Goal: Information Seeking & Learning: Learn about a topic

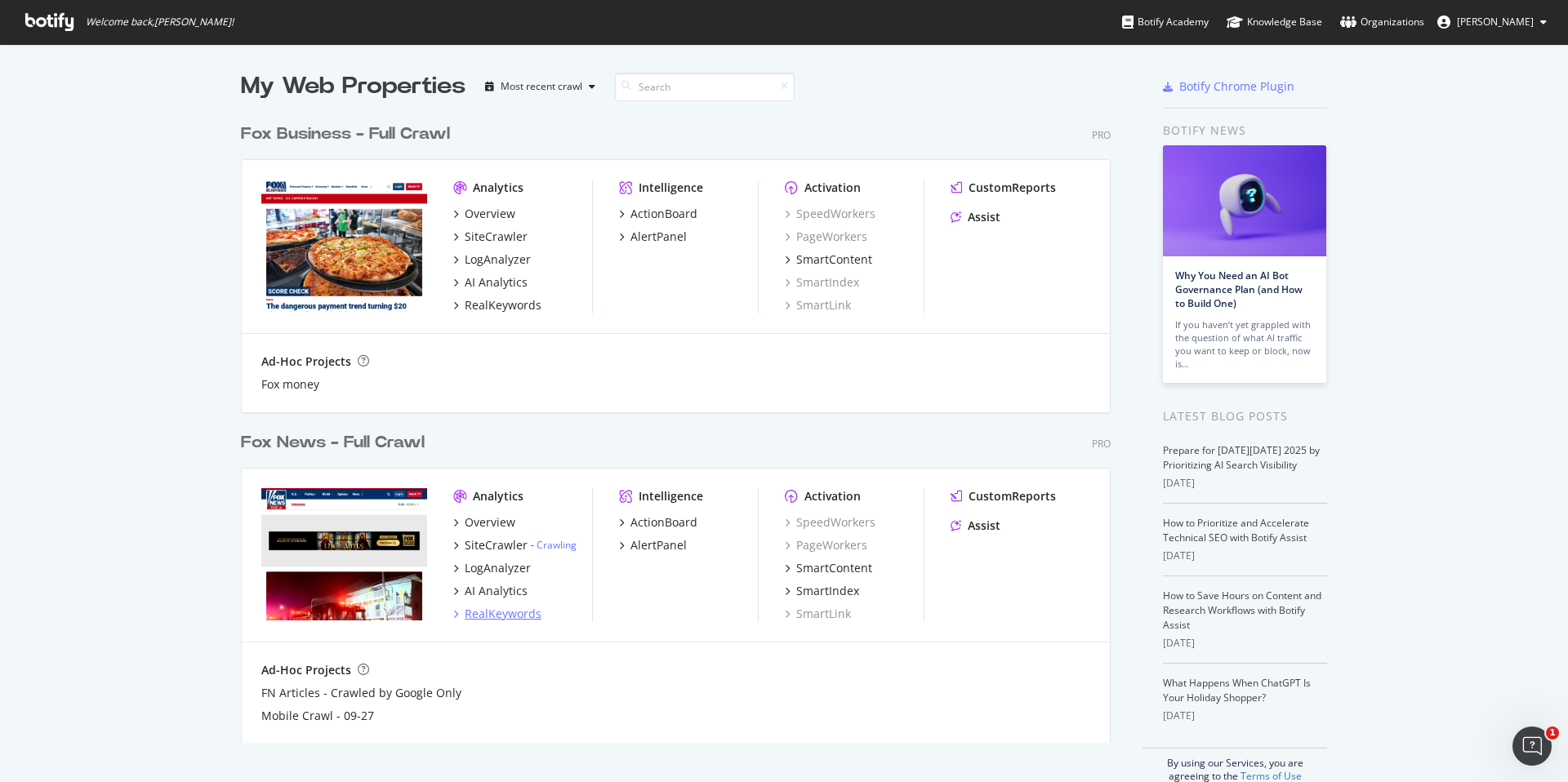
click at [499, 615] on div "RealKeywords" at bounding box center [503, 614] width 77 height 16
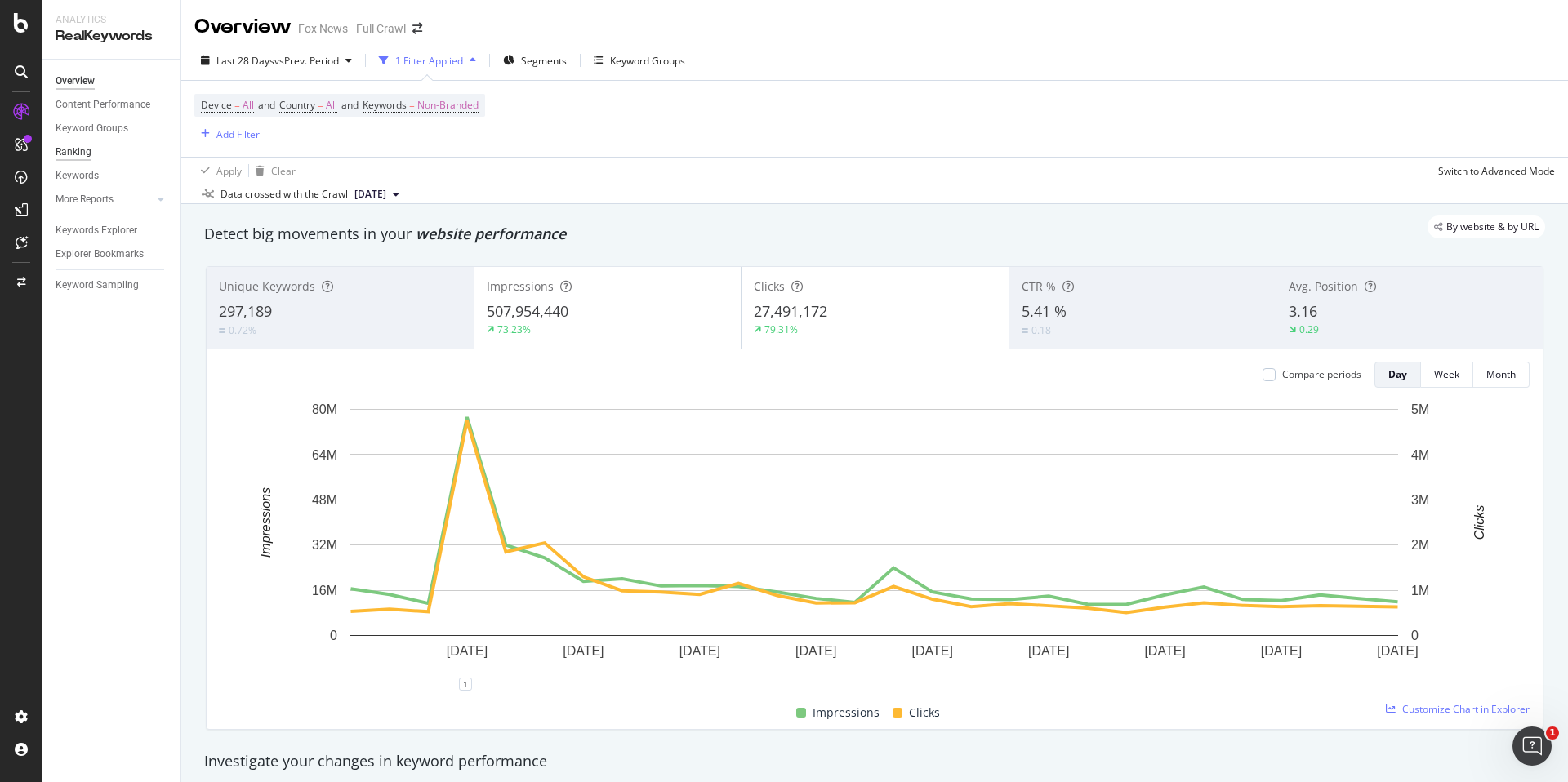
click at [70, 153] on div "Ranking" at bounding box center [74, 152] width 36 height 17
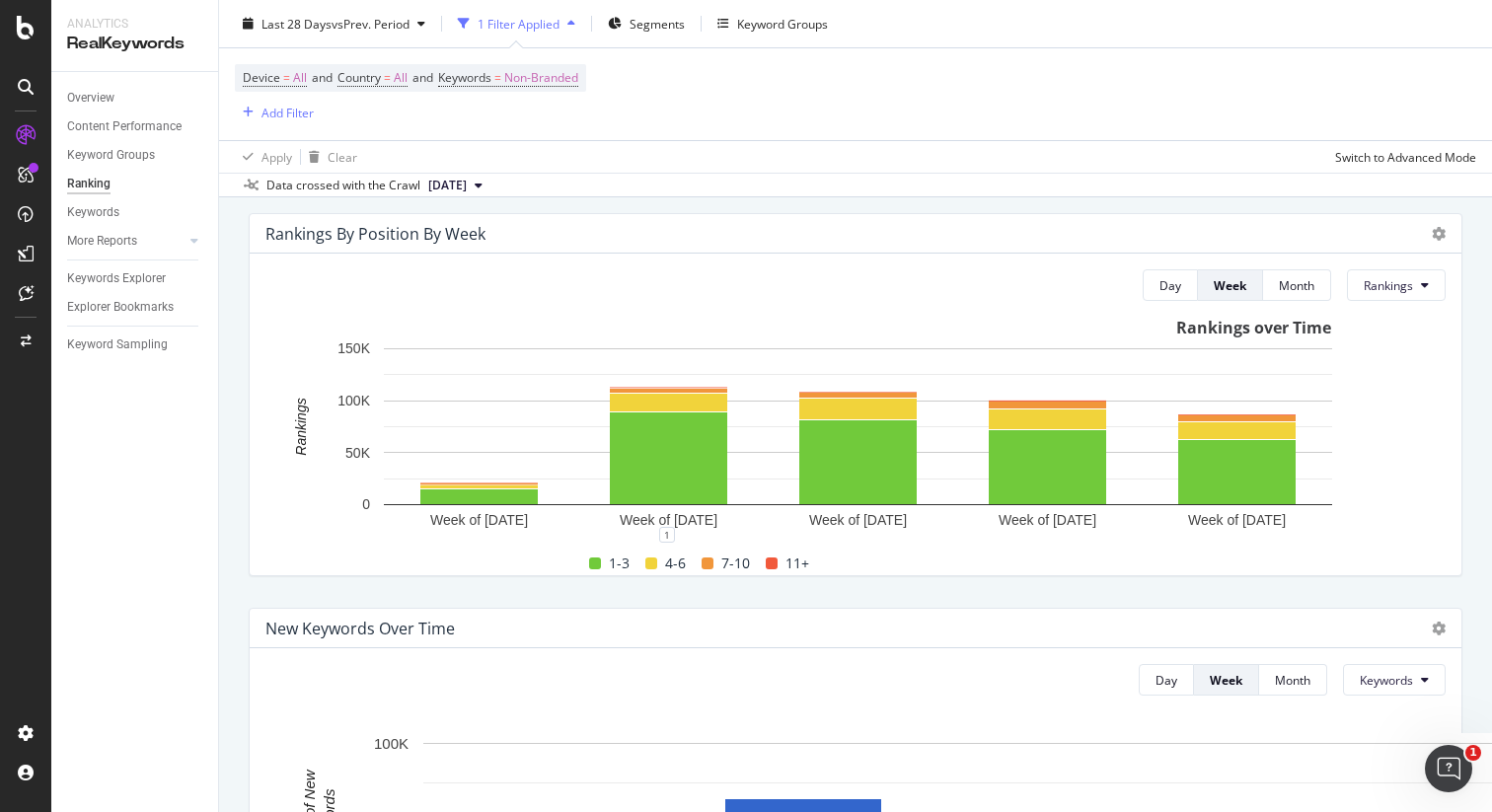
scroll to position [127, 0]
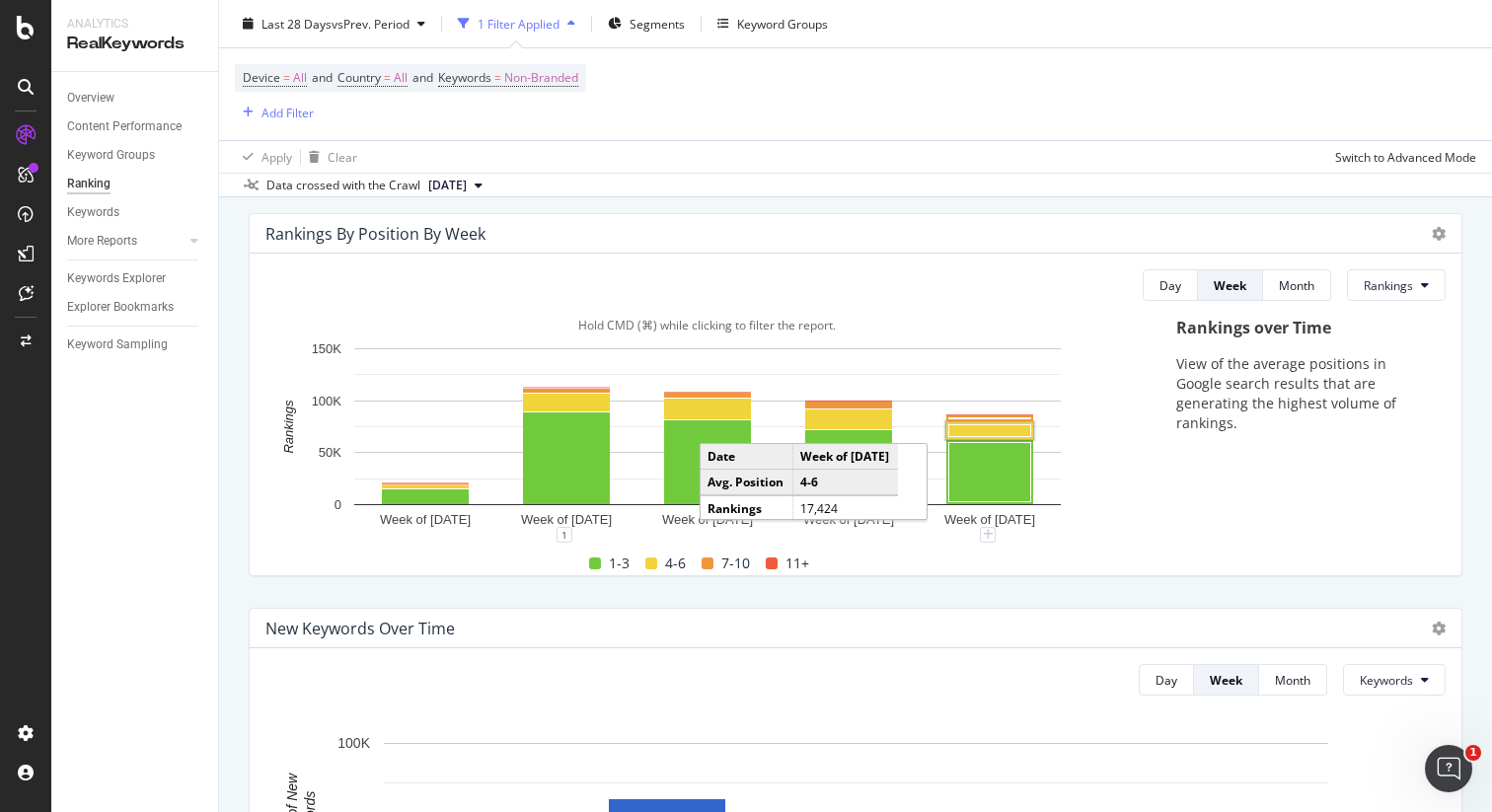
click at [993, 435] on rect "A chart." at bounding box center [989, 431] width 82 height 12
